Goal: Check status: Check status

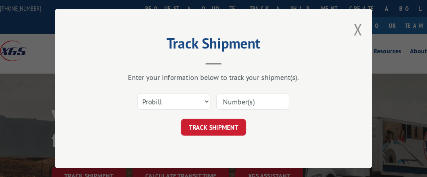
click at [195, 100] on select "Select category... Probill BOL PO" at bounding box center [173, 101] width 73 height 17
click at [262, 115] on form "Select category... Probill BOL PO TRACK SHIPMENT" at bounding box center [213, 111] width 238 height 47
click at [232, 98] on input at bounding box center [252, 101] width 73 height 17
paste input "17193986"
type input "17193986"
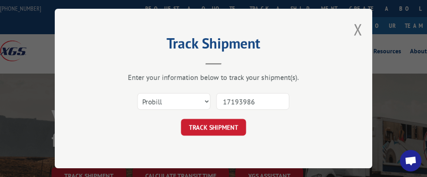
click button "TRACK SHIPMENT" at bounding box center [213, 127] width 65 height 17
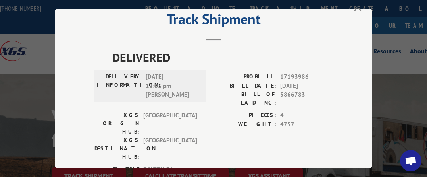
scroll to position [44, 0]
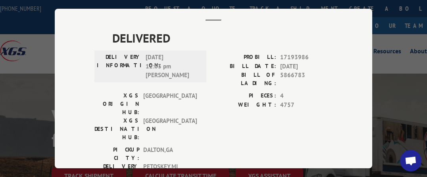
click at [29, 34] on div "Track Shipment DELIVERED DELIVERY INFORMATION: [DATE] 12:03 pm [PERSON_NAME]: 1…" at bounding box center [213, 88] width 427 height 177
click at [387, 109] on div "Track Shipment DELIVERED DELIVERY INFORMATION: [DATE] 12:03 pm [PERSON_NAME]: 1…" at bounding box center [213, 88] width 427 height 177
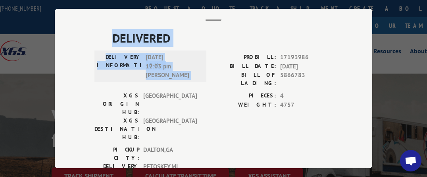
drag, startPoint x: 272, startPoint y: 8, endPoint x: 242, endPoint y: 46, distance: 49.5
click at [247, 48] on div "Track Shipment DELIVERED DELIVERY INFORMATION: [DATE] 12:03 pm [PERSON_NAME]: 1…" at bounding box center [213, 88] width 317 height 159
drag, startPoint x: 205, startPoint y: 12, endPoint x: 433, endPoint y: 125, distance: 254.3
click at [229, 26] on div "Track Shipment DELIVERED DELIVERY INFORMATION: [DATE] 12:03 pm [PERSON_NAME]: 1…" at bounding box center [213, 88] width 317 height 159
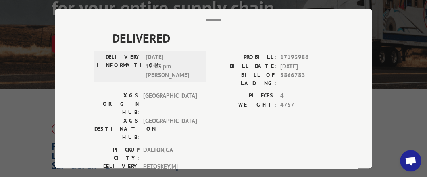
scroll to position [162, 0]
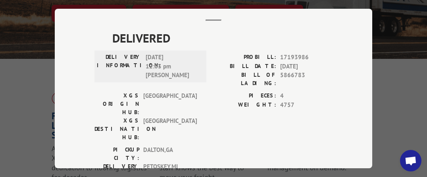
click at [385, 123] on div "Track Shipment DELIVERED DELIVERY INFORMATION: [DATE] 12:03 pm [PERSON_NAME]: 1…" at bounding box center [213, 88] width 427 height 177
click at [0, 116] on div "Track Shipment DELIVERED DELIVERY INFORMATION: [DATE] 12:03 pm [PERSON_NAME]: 1…" at bounding box center [213, 88] width 427 height 177
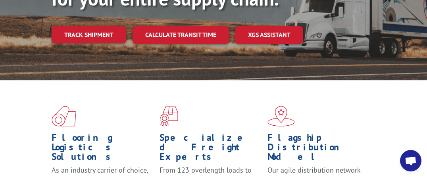
scroll to position [125, 0]
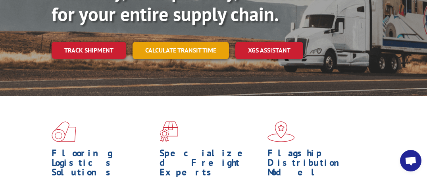
click at [176, 47] on link "Calculate transit time" at bounding box center [181, 50] width 96 height 17
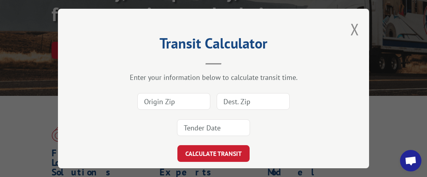
click at [177, 94] on input at bounding box center [173, 101] width 73 height 17
type input "30721"
click at [229, 101] on input at bounding box center [253, 101] width 73 height 17
click at [335, 87] on div "Transit Calculator Enter your information below to calculate transit time. 3072…" at bounding box center [213, 88] width 311 height 159
click at [237, 102] on input at bounding box center [253, 101] width 73 height 17
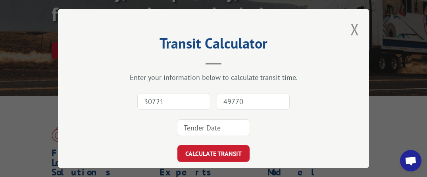
type input "49770"
click at [177, 145] on button "CALCULATE TRANSIT" at bounding box center [213, 153] width 72 height 17
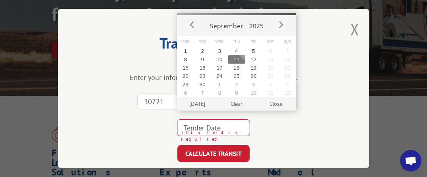
click at [237, 58] on button "11" at bounding box center [236, 59] width 17 height 8
type input "2025-09-11"
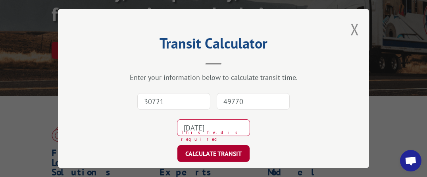
click at [228, 152] on button "CALCULATE TRANSIT" at bounding box center [213, 153] width 72 height 17
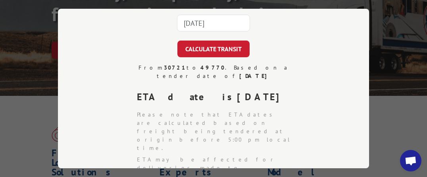
scroll to position [88, 0]
